Goal: Information Seeking & Learning: Learn about a topic

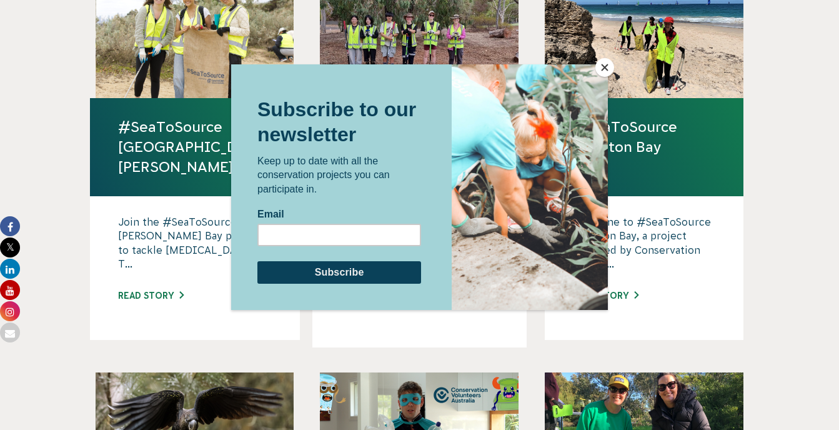
scroll to position [904, 0]
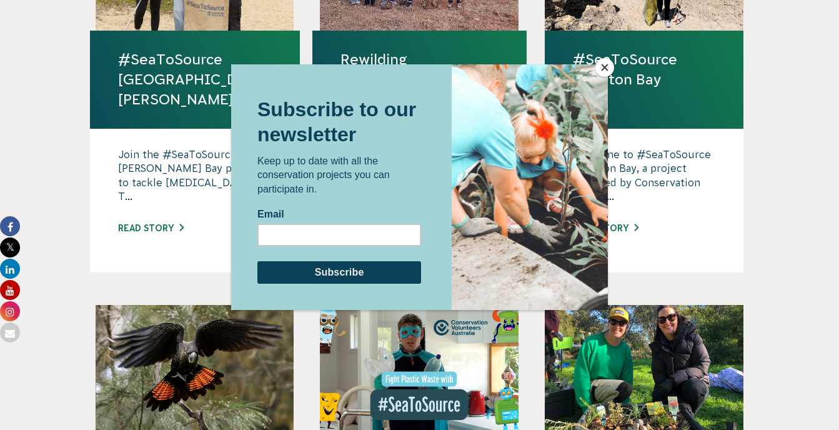
click at [603, 71] on button "Close" at bounding box center [604, 67] width 19 height 19
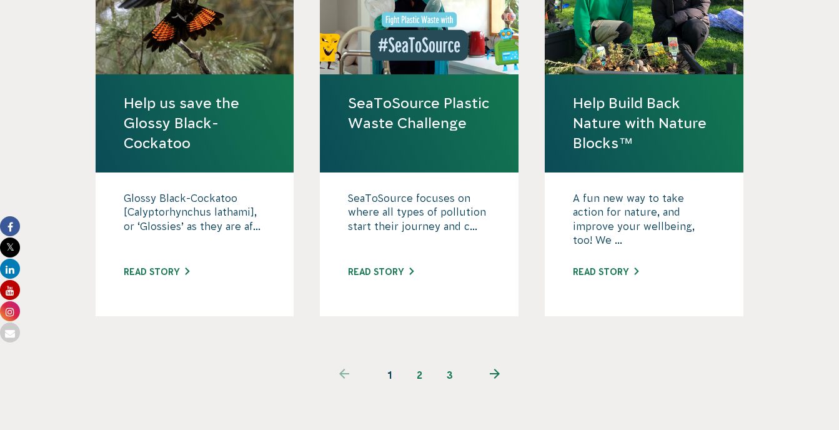
scroll to position [1329, 0]
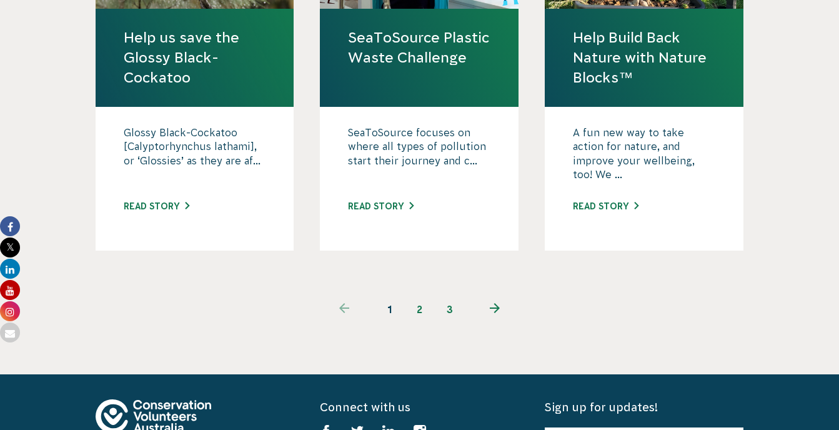
click at [424, 294] on link "2" at bounding box center [420, 309] width 30 height 30
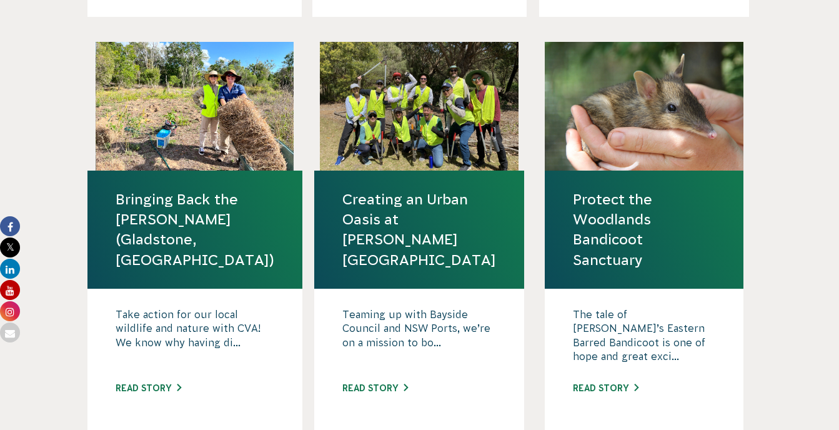
scroll to position [1224, 0]
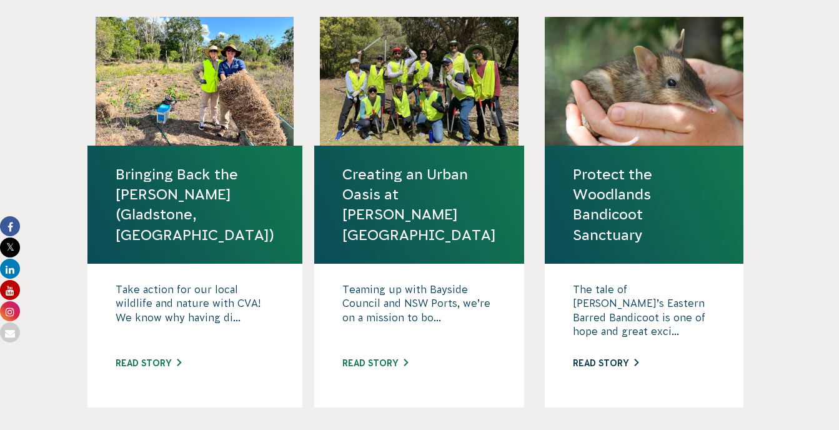
click at [611, 358] on link "Read story" at bounding box center [606, 363] width 66 height 10
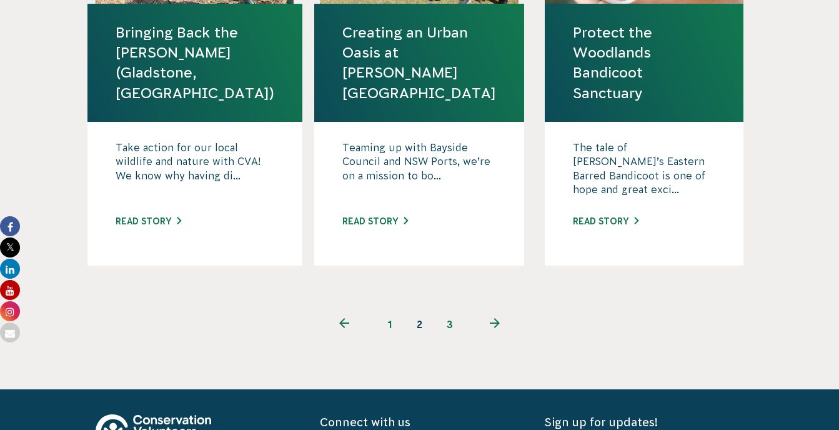
scroll to position [1433, 0]
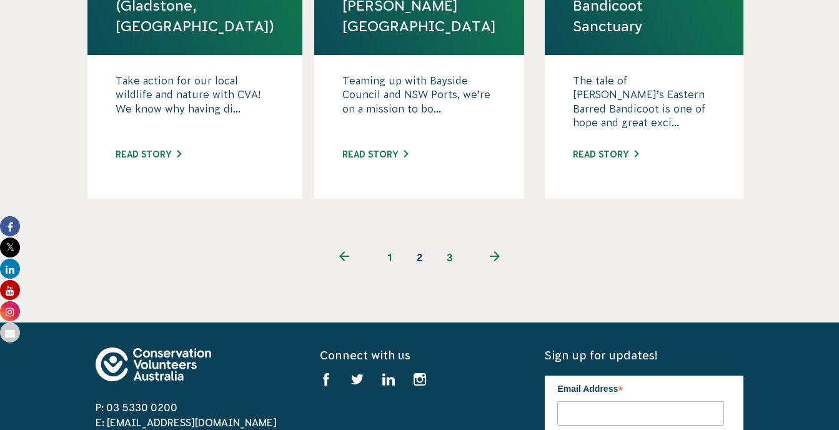
click at [450, 242] on link "3" at bounding box center [450, 257] width 30 height 30
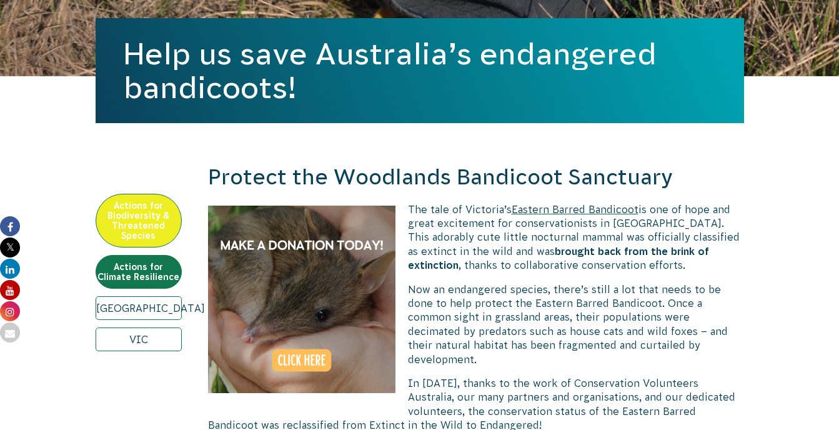
scroll to position [300, 0]
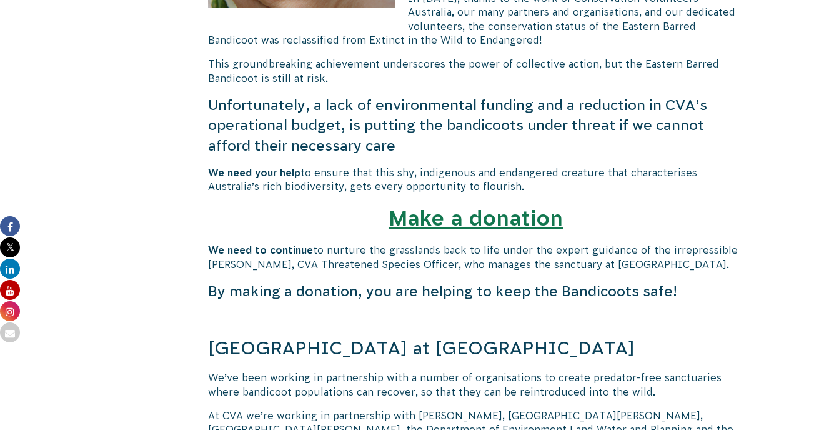
drag, startPoint x: 0, startPoint y: 0, endPoint x: 611, endPoint y: 334, distance: 696.1
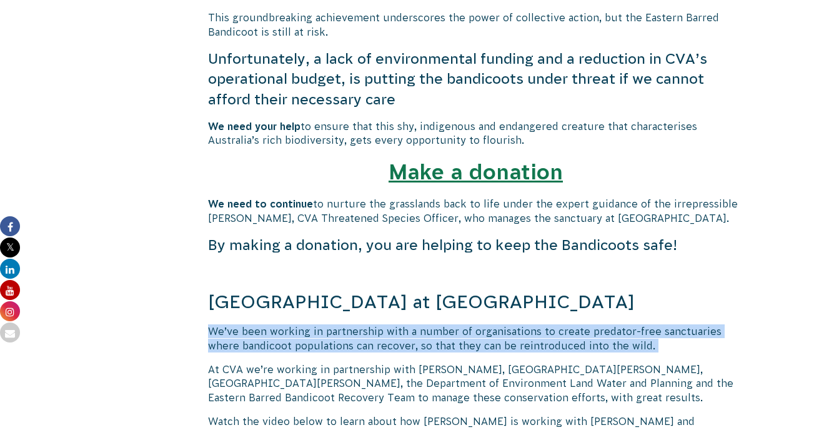
scroll to position [750, 0]
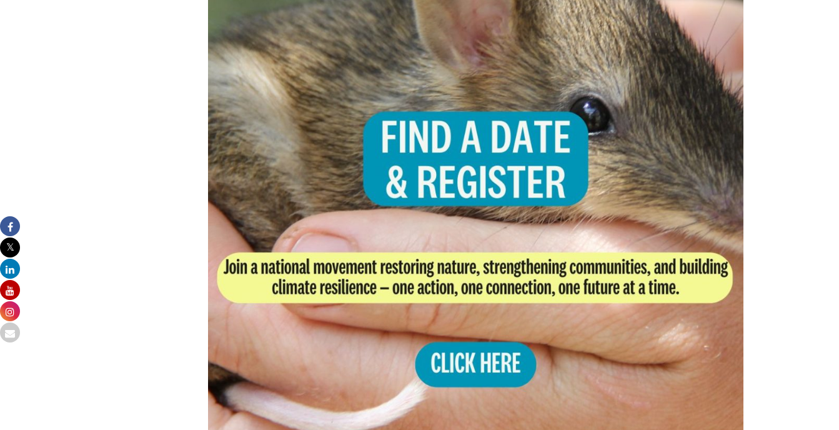
scroll to position [2524, 0]
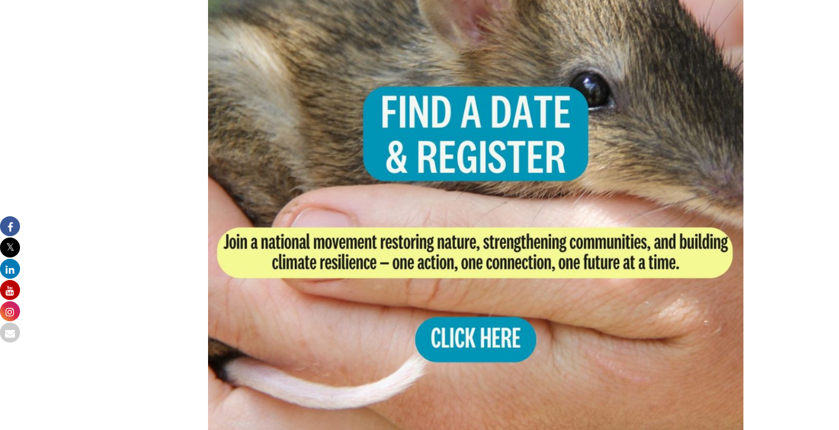
click at [479, 331] on img at bounding box center [476, 167] width 536 height 536
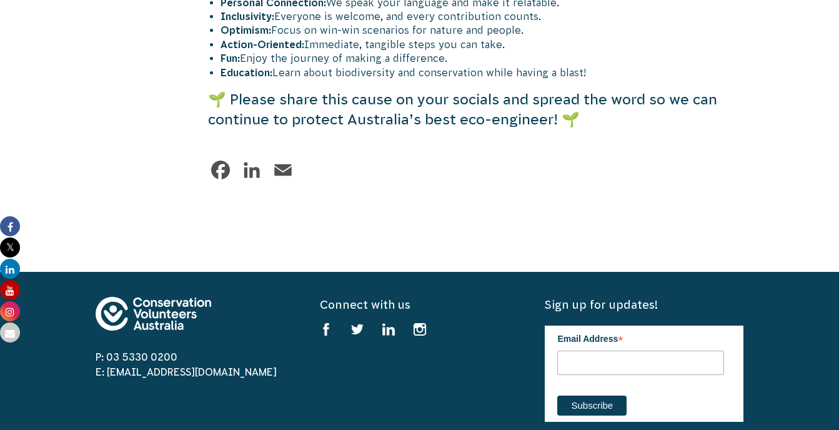
scroll to position [3565, 0]
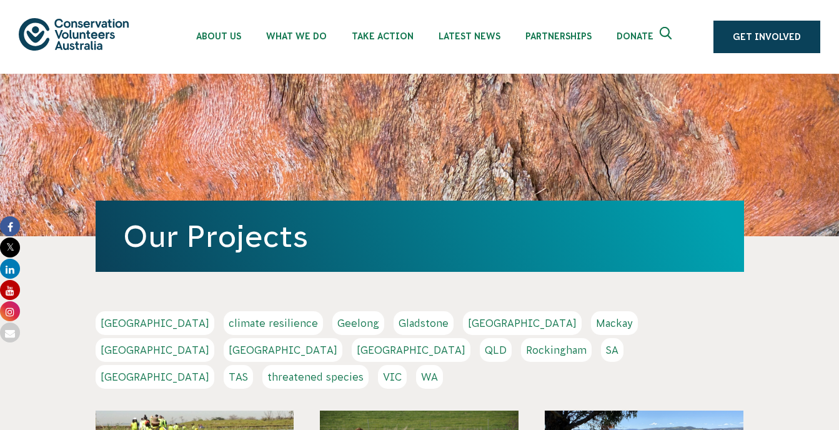
click at [332, 322] on link "Geelong" at bounding box center [358, 323] width 52 height 24
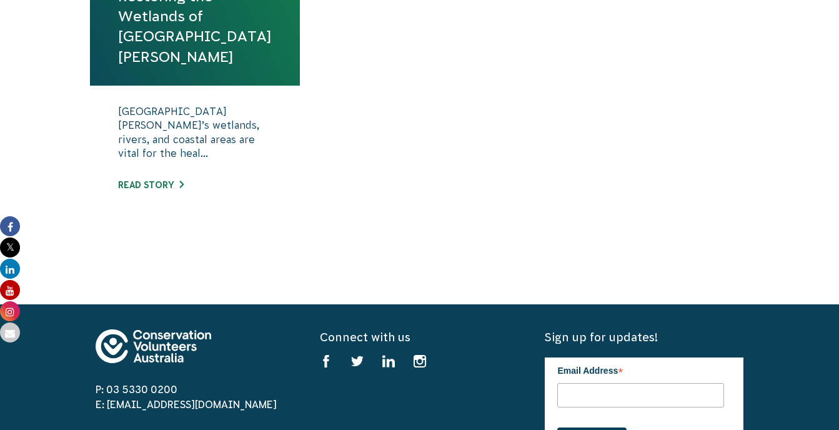
scroll to position [675, 0]
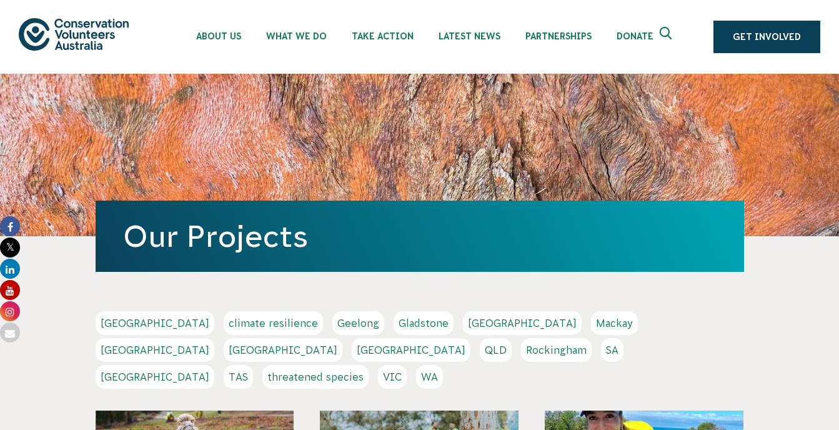
scroll to position [1329, 0]
